Goal: Navigation & Orientation: Find specific page/section

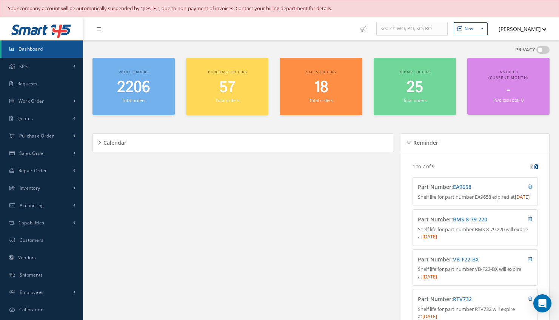
scroll to position [38, 0]
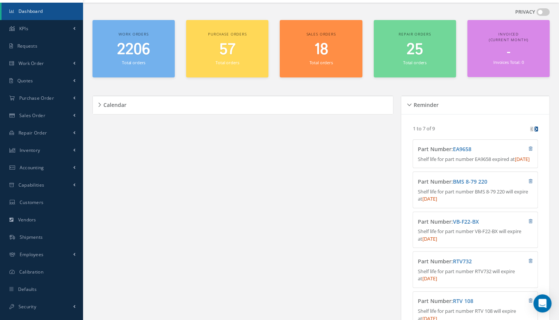
click at [133, 52] on span "2206" at bounding box center [133, 50] width 33 height 22
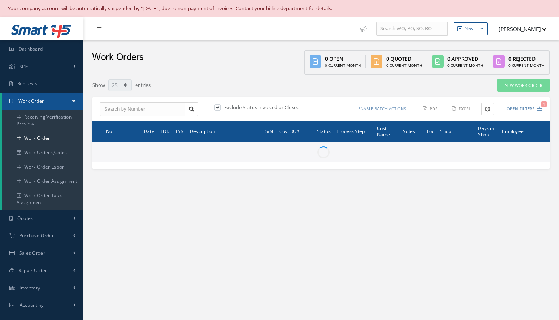
select select "25"
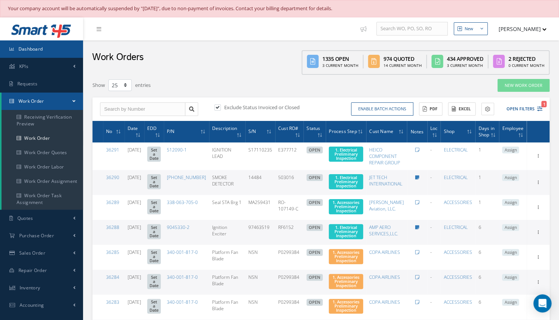
click at [27, 49] on span "Dashboard" at bounding box center [31, 49] width 25 height 6
